Goal: Task Accomplishment & Management: Use online tool/utility

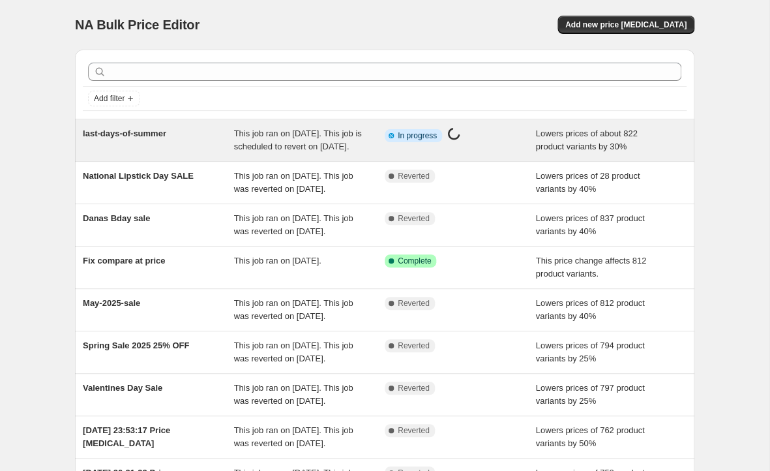
click at [483, 153] on div "Info Partially complete In progress Price [MEDICAL_DATA] in progress..." at bounding box center [460, 140] width 151 height 26
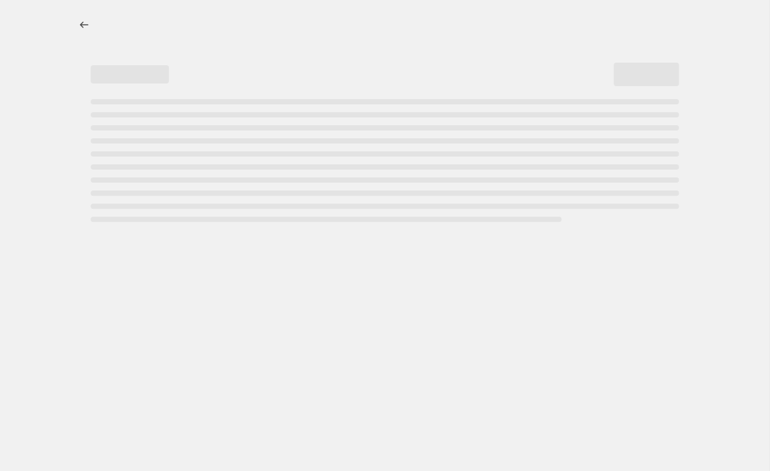
select select "percentage"
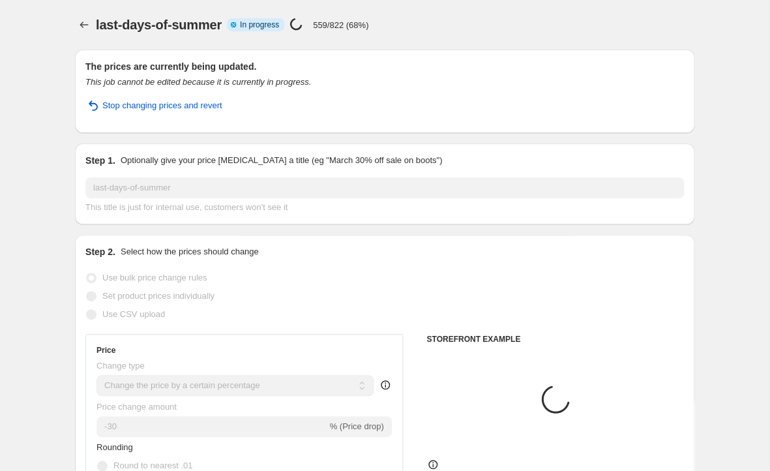
select select "collection"
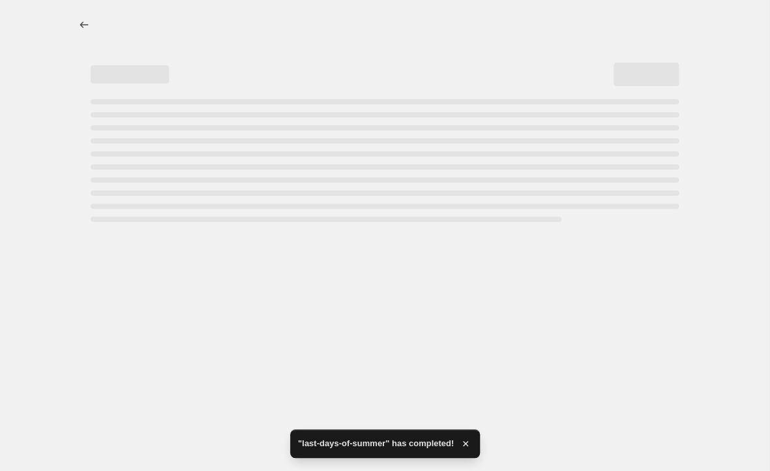
select select "percentage"
select select "collection"
